Goal: Task Accomplishment & Management: Manage account settings

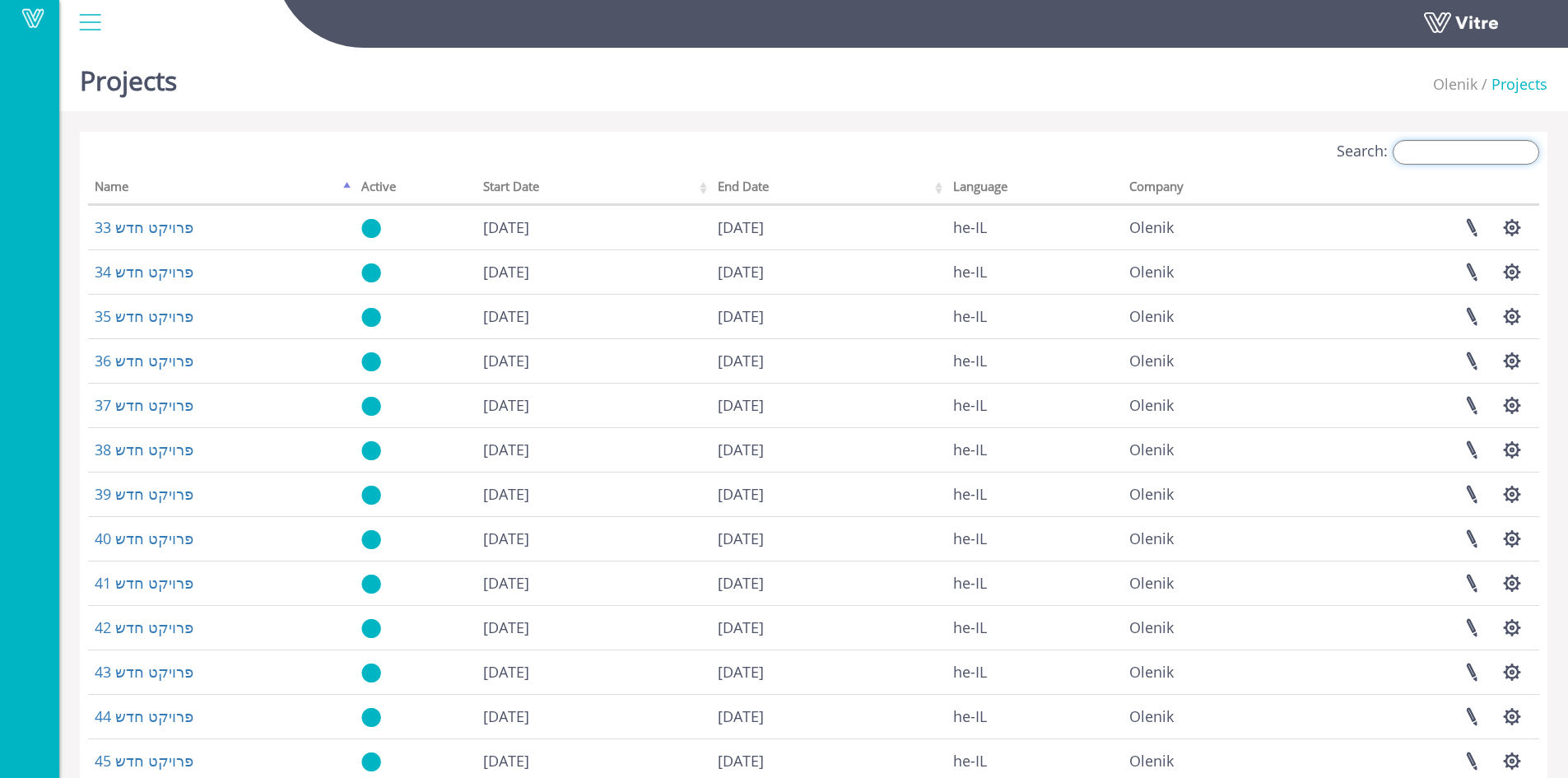
click at [1446, 153] on input "Search:" at bounding box center [1466, 151] width 147 height 25
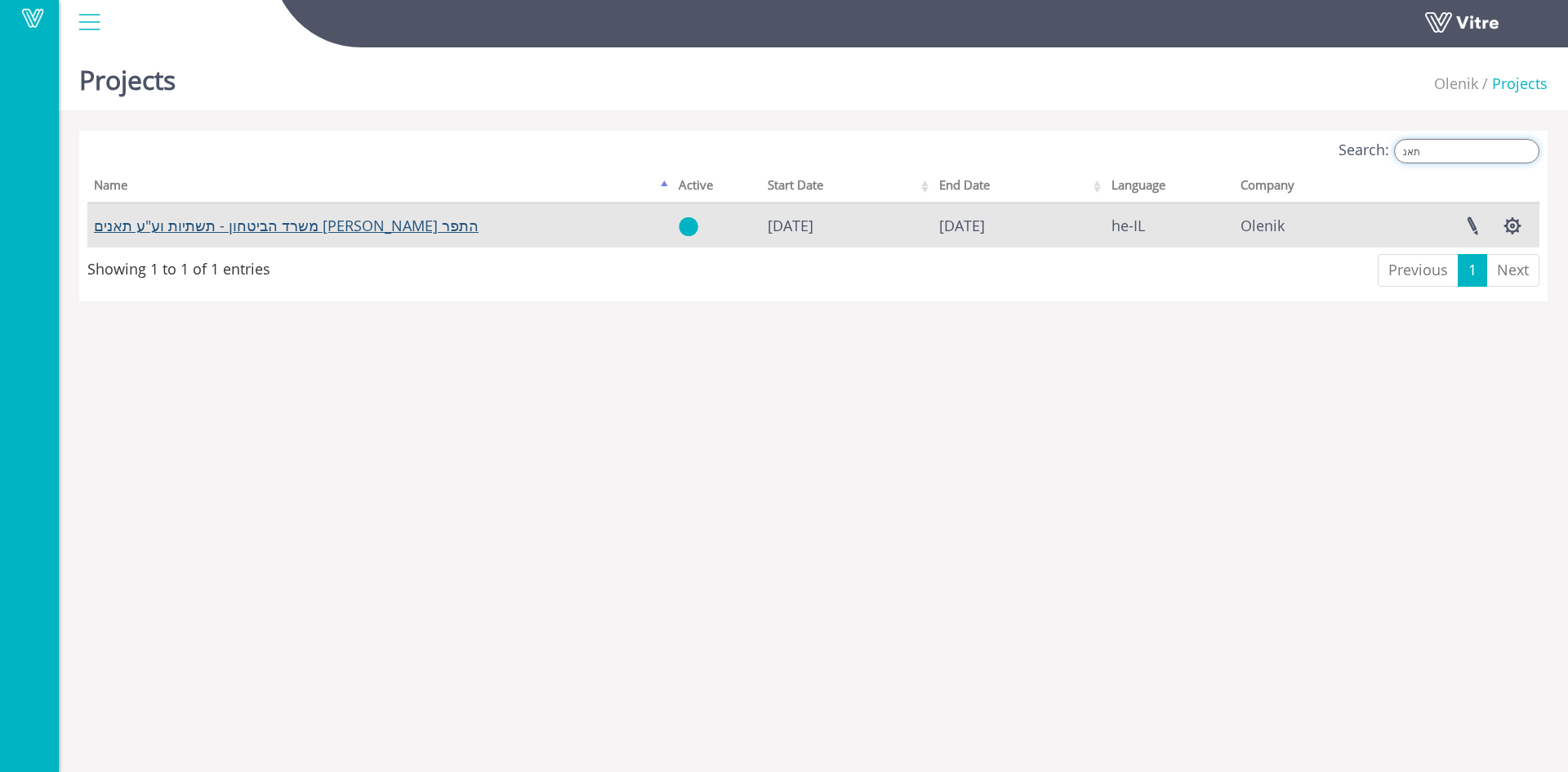
type input "תאנ"
click at [281, 228] on link "משרד הביטחון - תשתיות וע"ע תאנים [PERSON_NAME] התפר" at bounding box center [287, 225] width 385 height 20
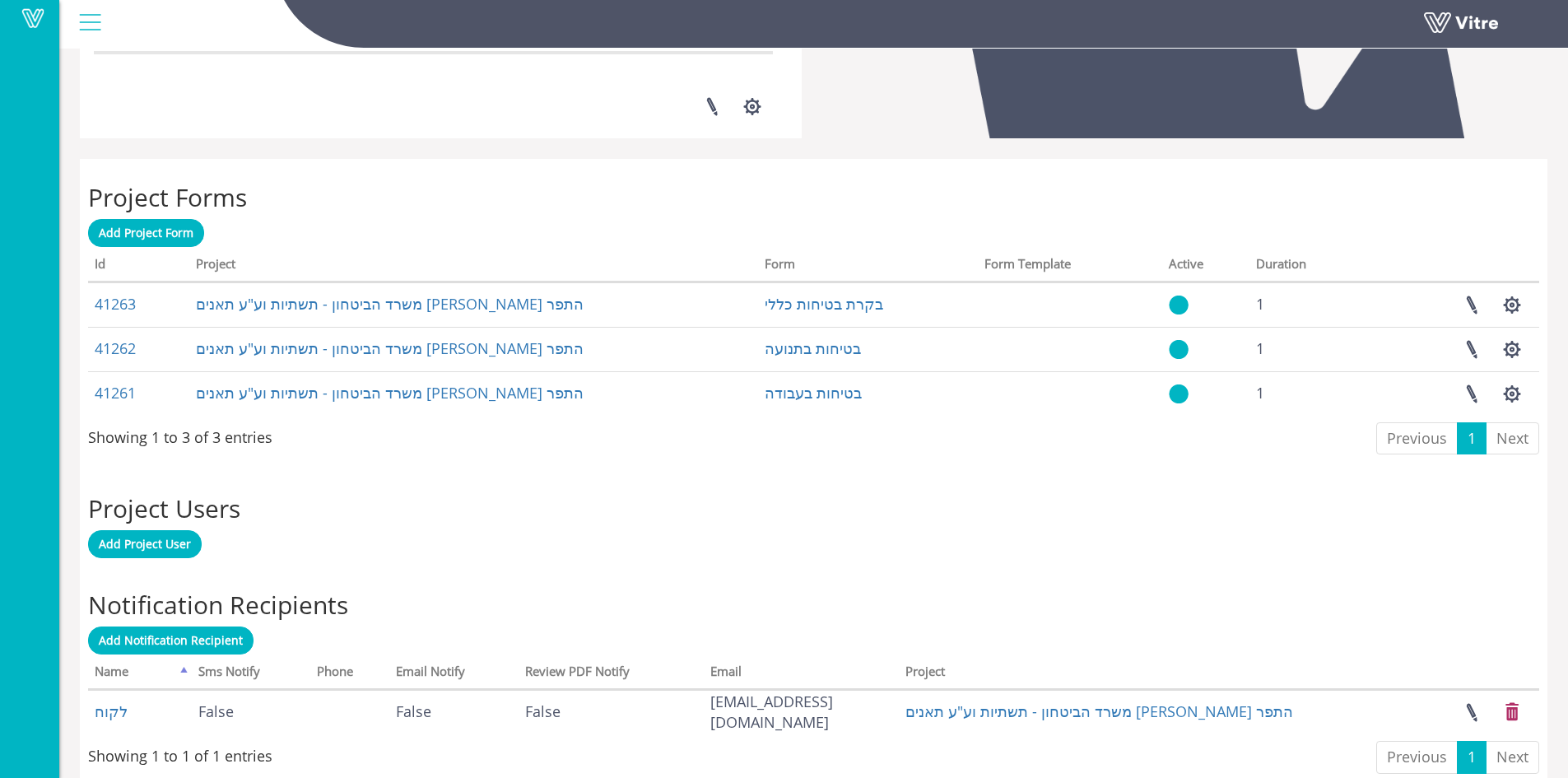
scroll to position [580, 0]
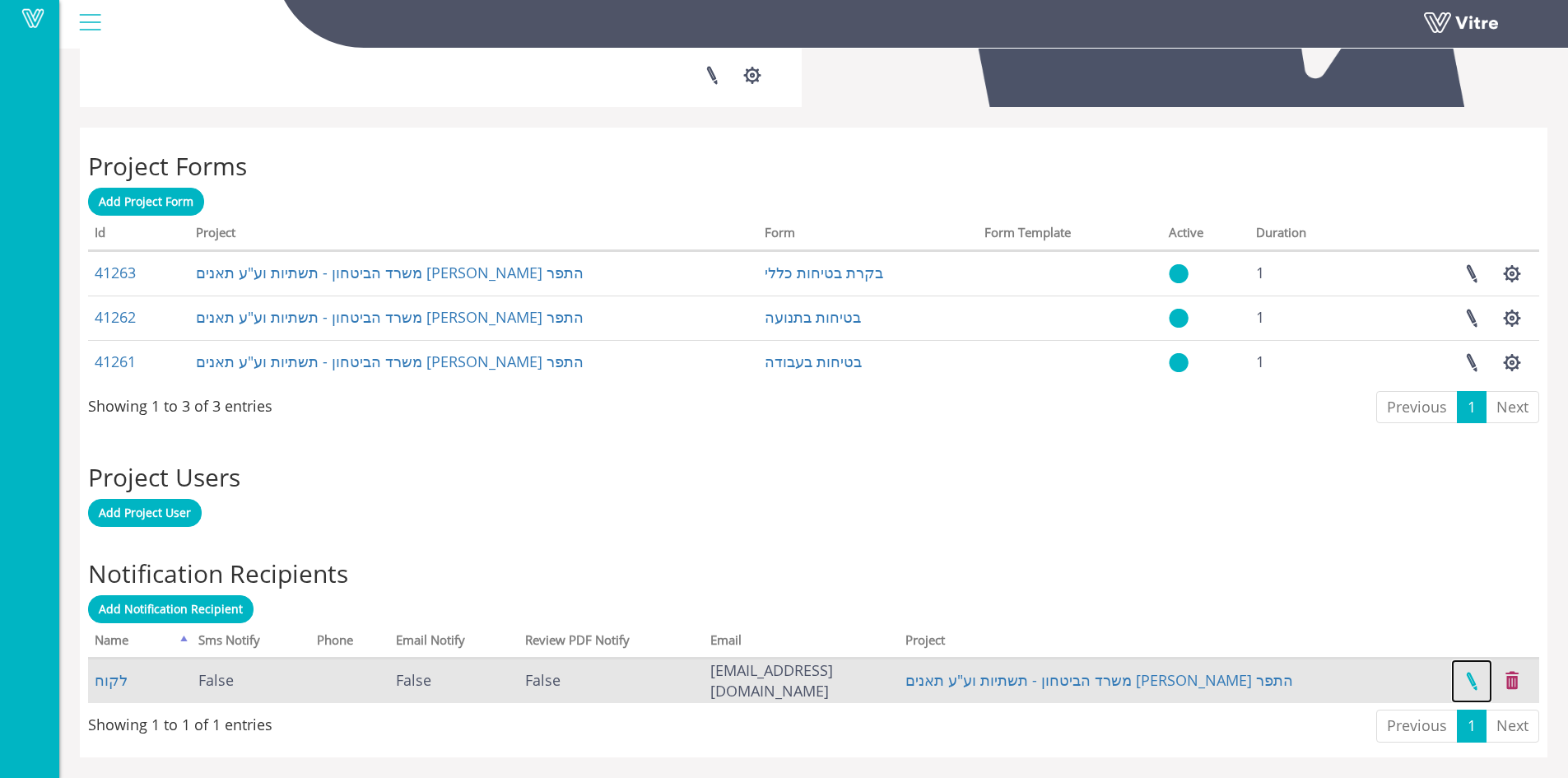
click at [1476, 679] on link at bounding box center [1472, 681] width 42 height 44
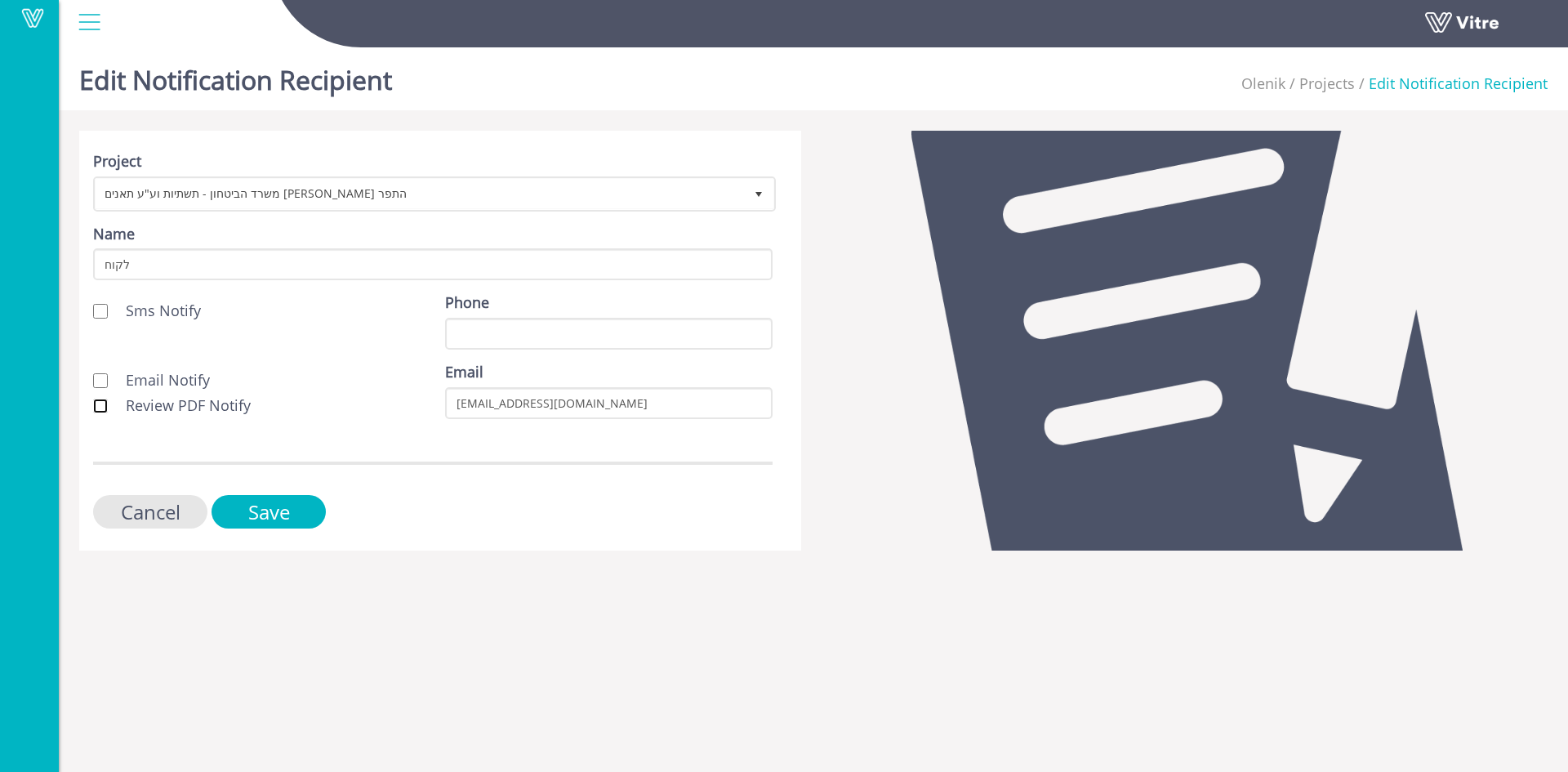
click at [97, 406] on input "Review PDF Notify" at bounding box center [100, 406] width 15 height 15
checkbox input "true"
click at [102, 384] on input "Email Notify" at bounding box center [100, 380] width 15 height 15
checkbox input "true"
click at [245, 501] on input "Save" at bounding box center [268, 512] width 114 height 33
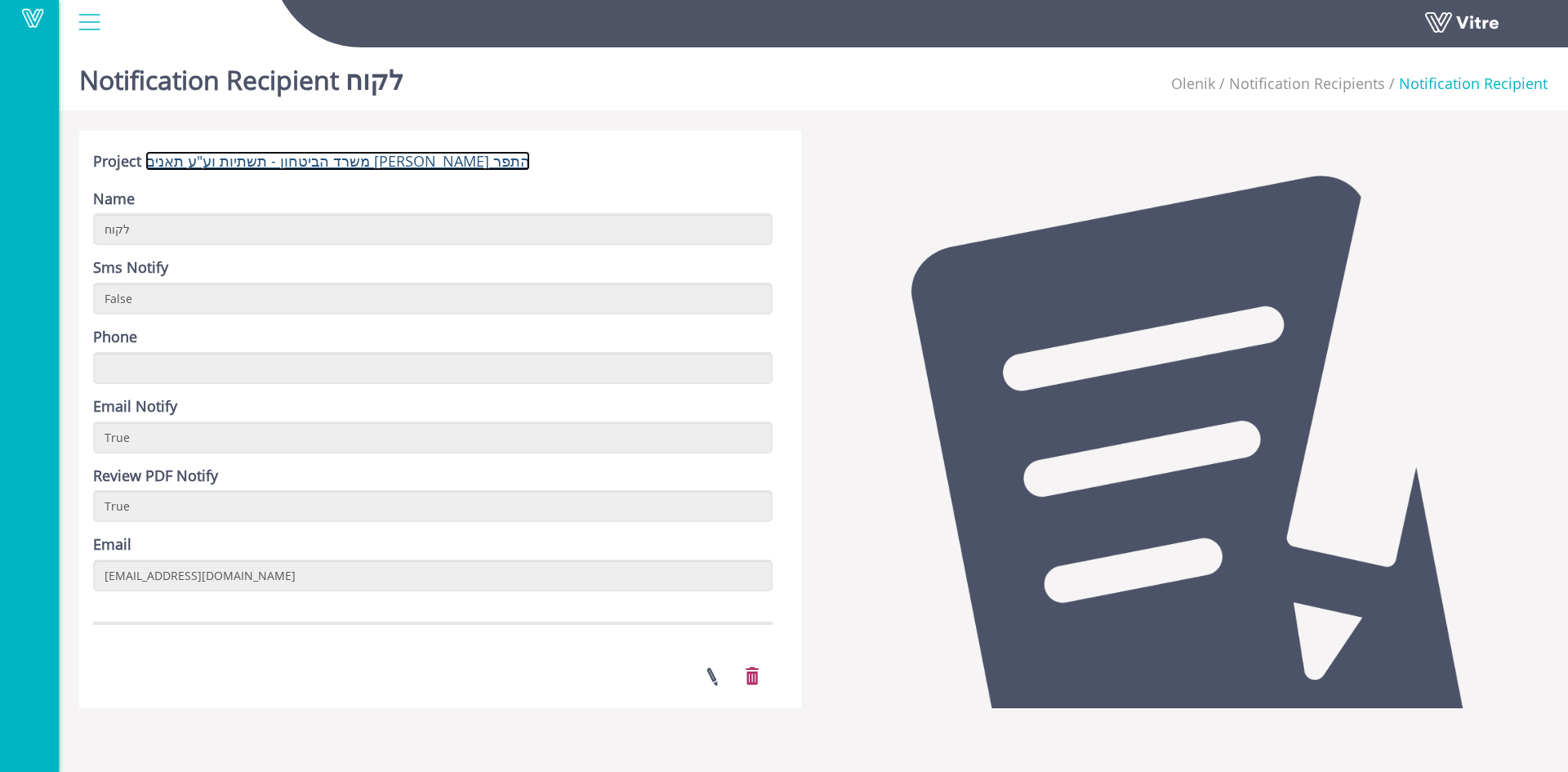
click at [247, 166] on link "משרד הביטחון - תשתיות וע"ע תאנים [PERSON_NAME] התפר" at bounding box center [338, 161] width 385 height 20
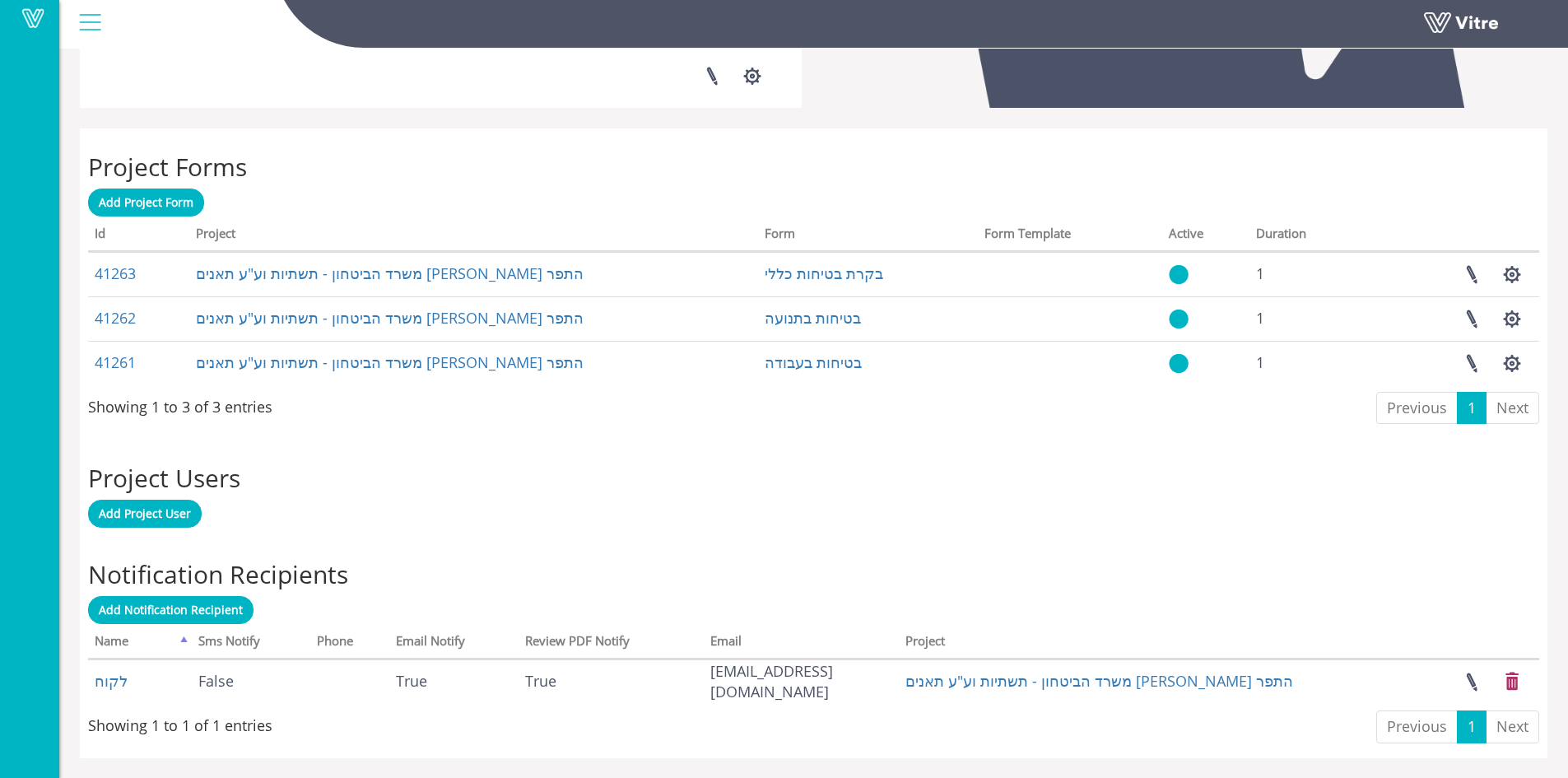
scroll to position [580, 0]
click at [188, 608] on span "Add Notification Recipient" at bounding box center [170, 609] width 144 height 16
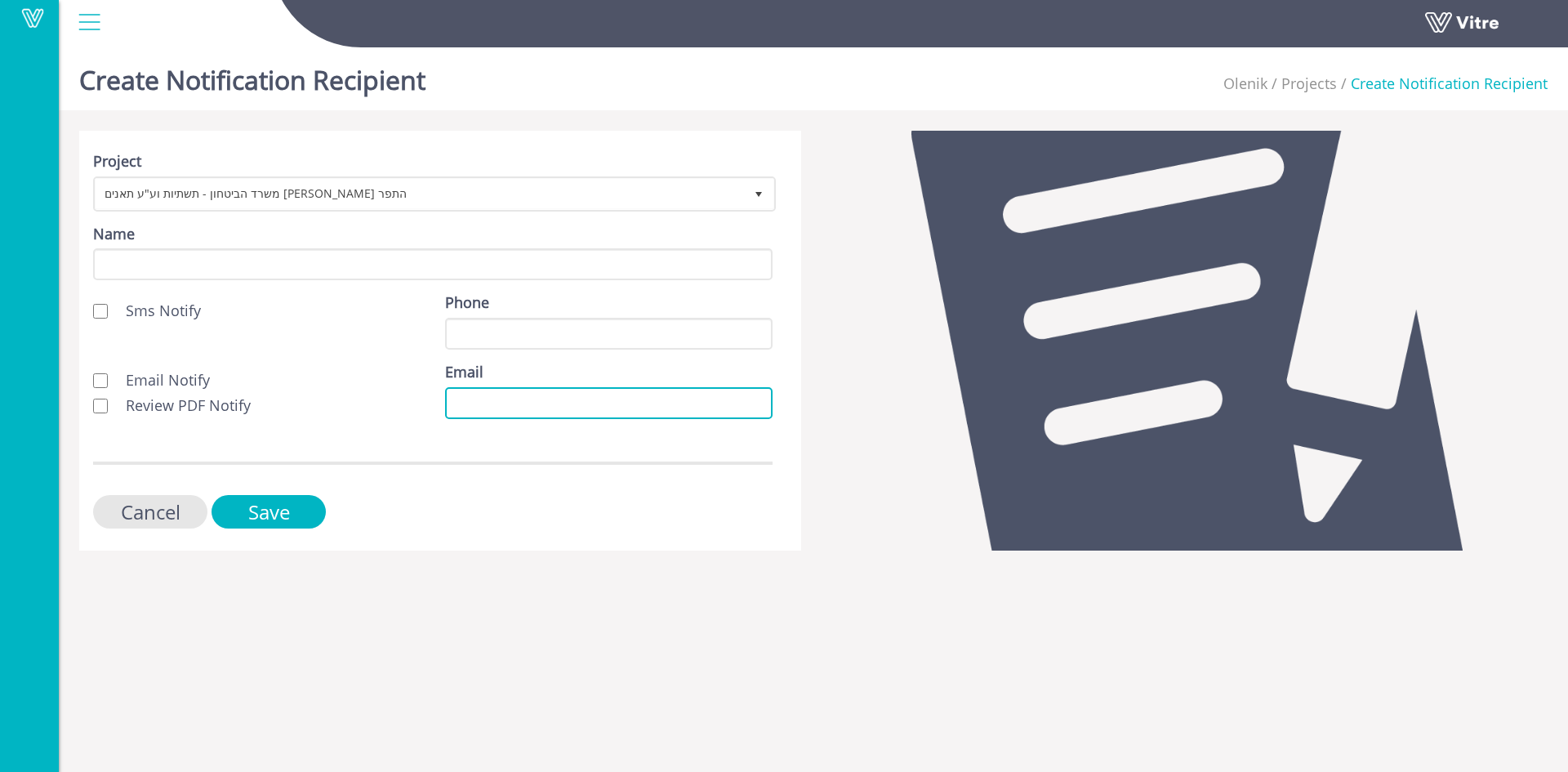
click at [458, 400] on input "Email" at bounding box center [608, 403] width 327 height 31
paste input "[EMAIL_ADDRESS][DOMAIN_NAME]"
type input "[EMAIL_ADDRESS][DOMAIN_NAME]"
click at [104, 408] on input "Review PDF Notify" at bounding box center [100, 406] width 15 height 15
checkbox input "true"
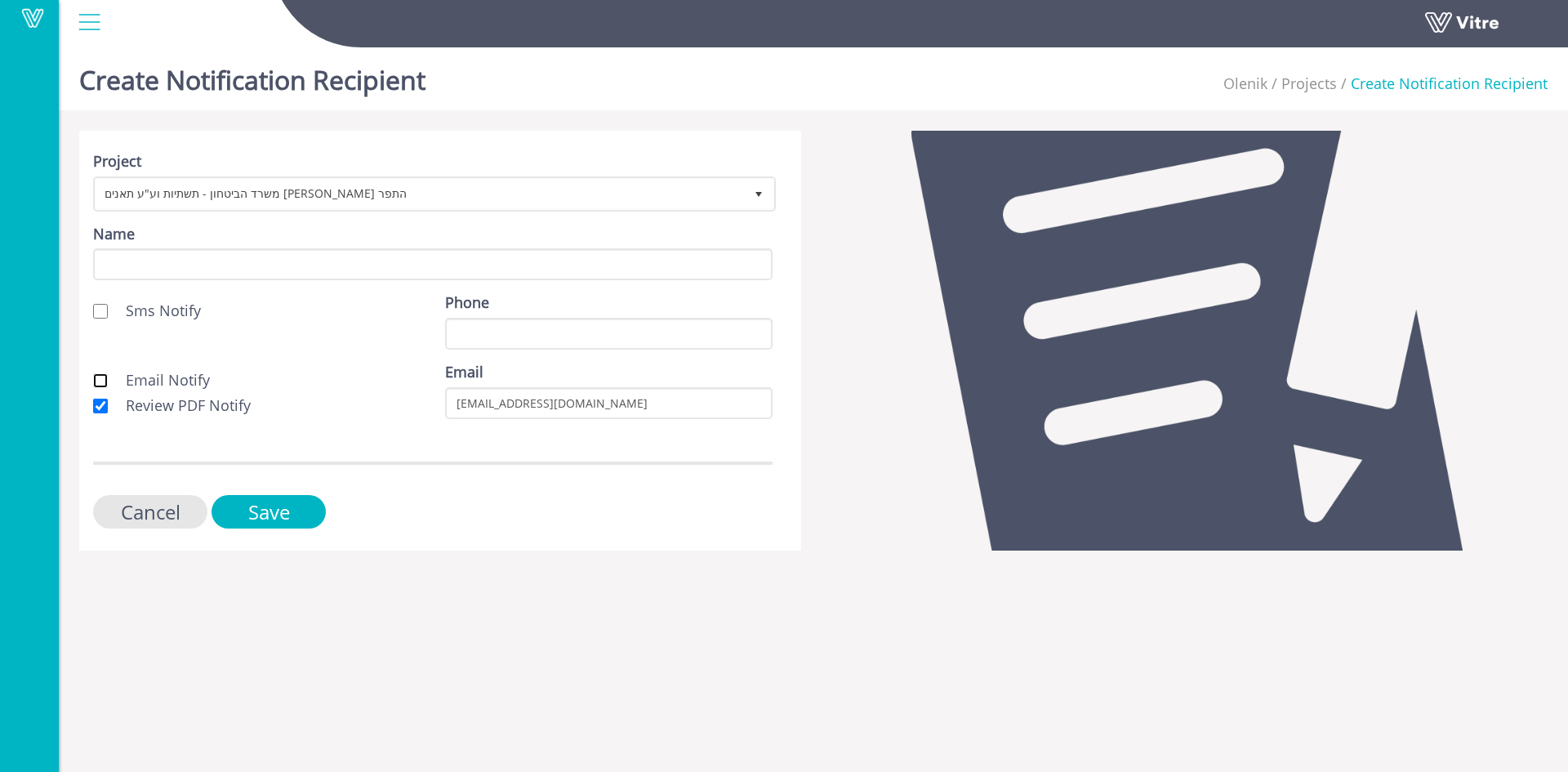
drag, startPoint x: 101, startPoint y: 386, endPoint x: 114, endPoint y: 340, distance: 47.8
click at [101, 385] on input "Email Notify" at bounding box center [100, 380] width 15 height 15
checkbox input "true"
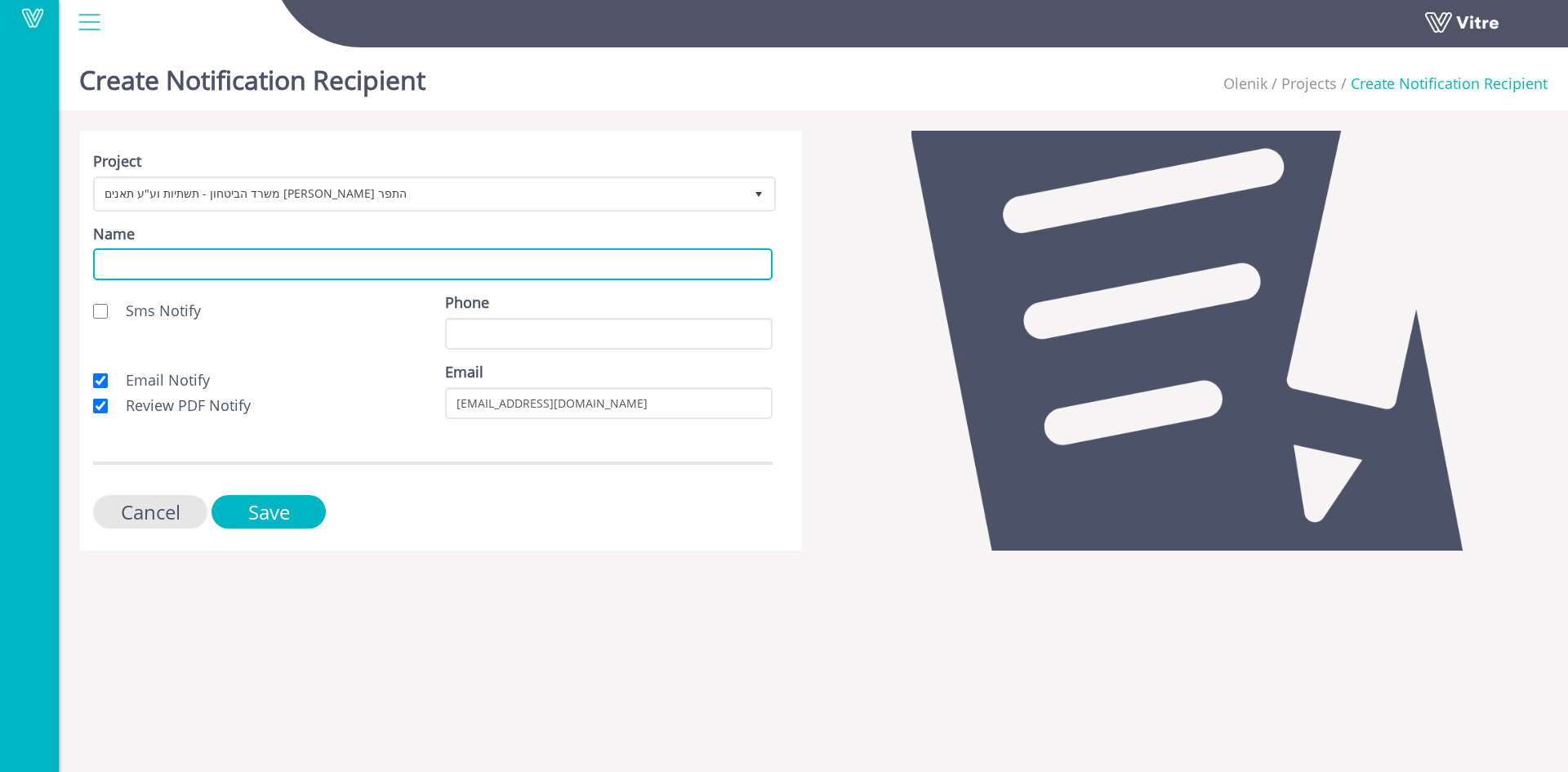
click at [147, 259] on input "Name" at bounding box center [433, 264] width 680 height 31
type input "לקוח"
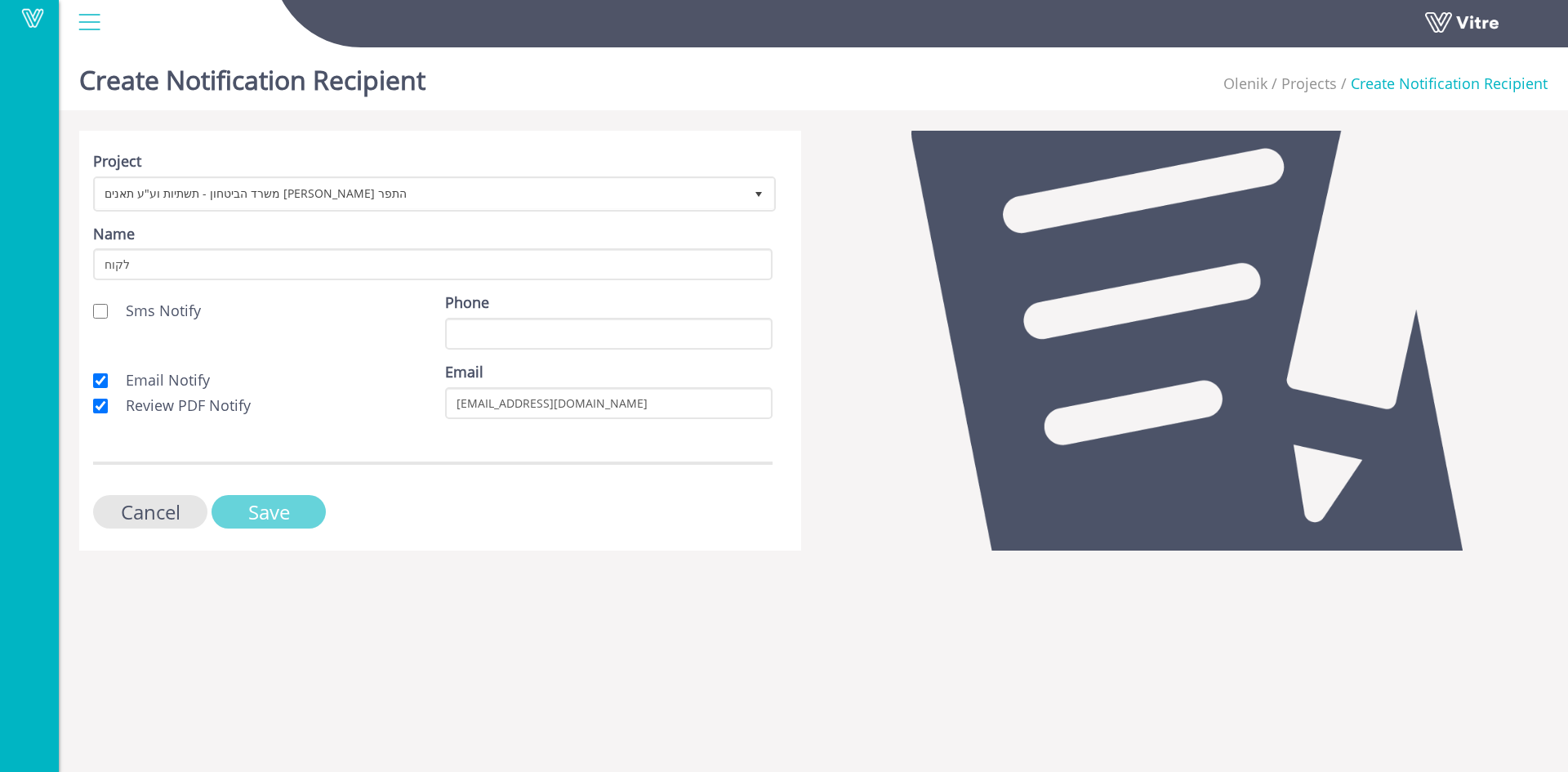
click at [290, 505] on input "Save" at bounding box center [268, 512] width 114 height 33
